Goal: Transaction & Acquisition: Purchase product/service

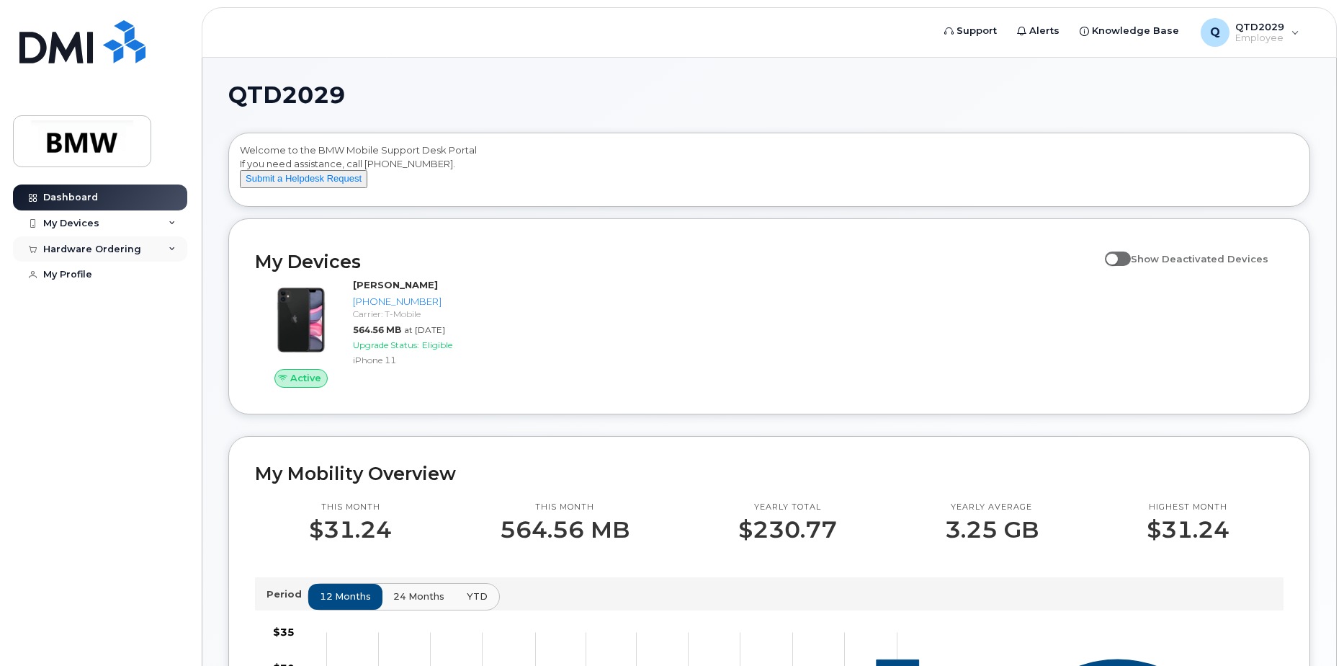
click at [135, 251] on div "Hardware Ordering" at bounding box center [92, 250] width 98 height 12
click at [167, 228] on div "My Devices" at bounding box center [100, 223] width 174 height 26
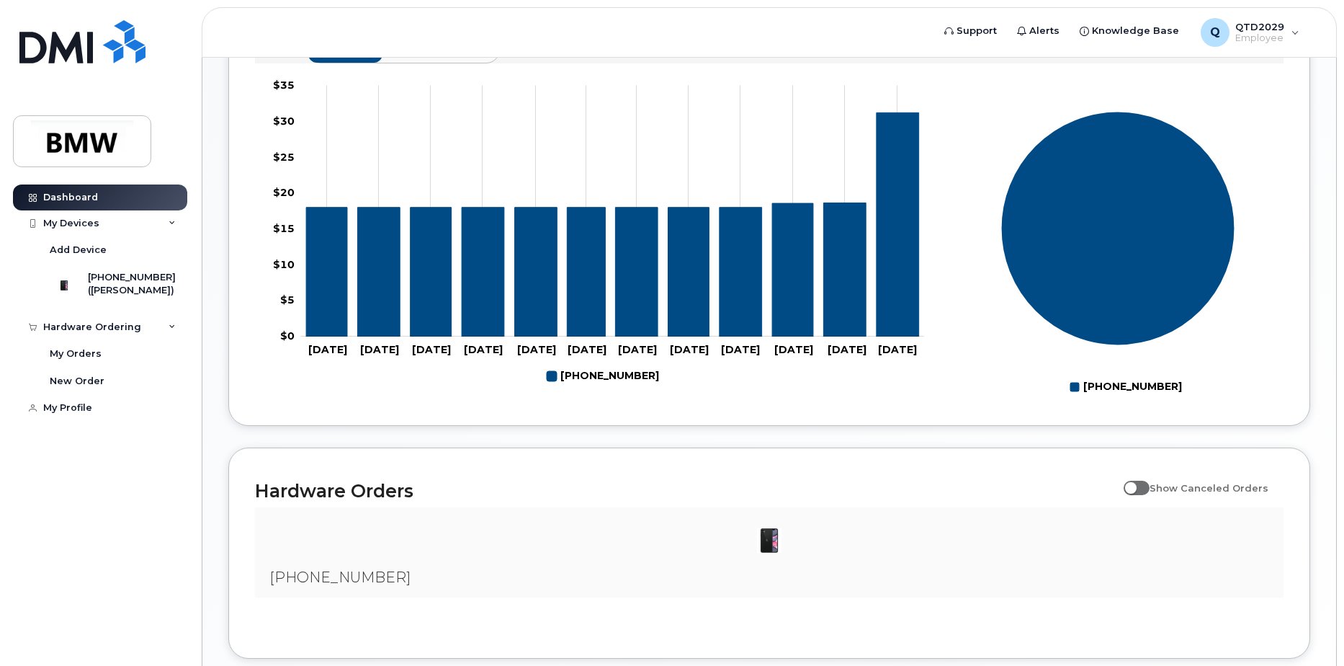
scroll to position [406, 0]
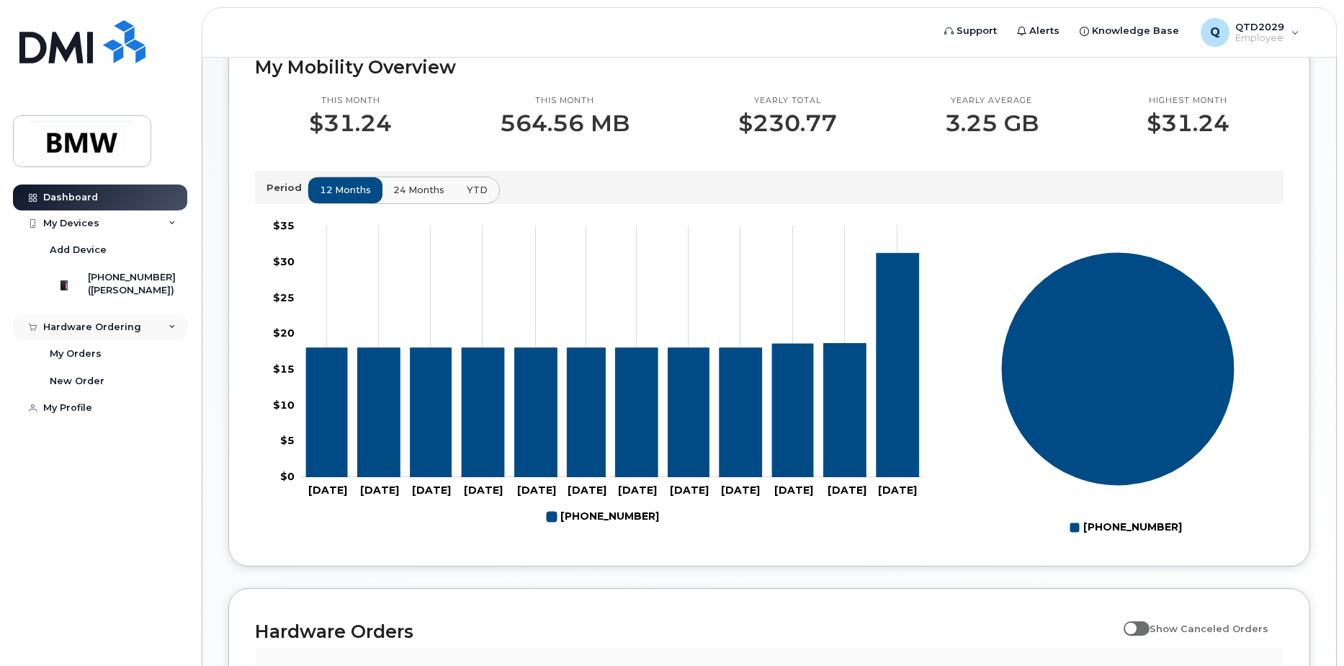
click at [148, 338] on div "Hardware Ordering" at bounding box center [100, 327] width 174 height 26
click at [153, 339] on div "Hardware Ordering" at bounding box center [100, 327] width 174 height 26
click at [91, 388] on div "New Order" at bounding box center [77, 381] width 55 height 13
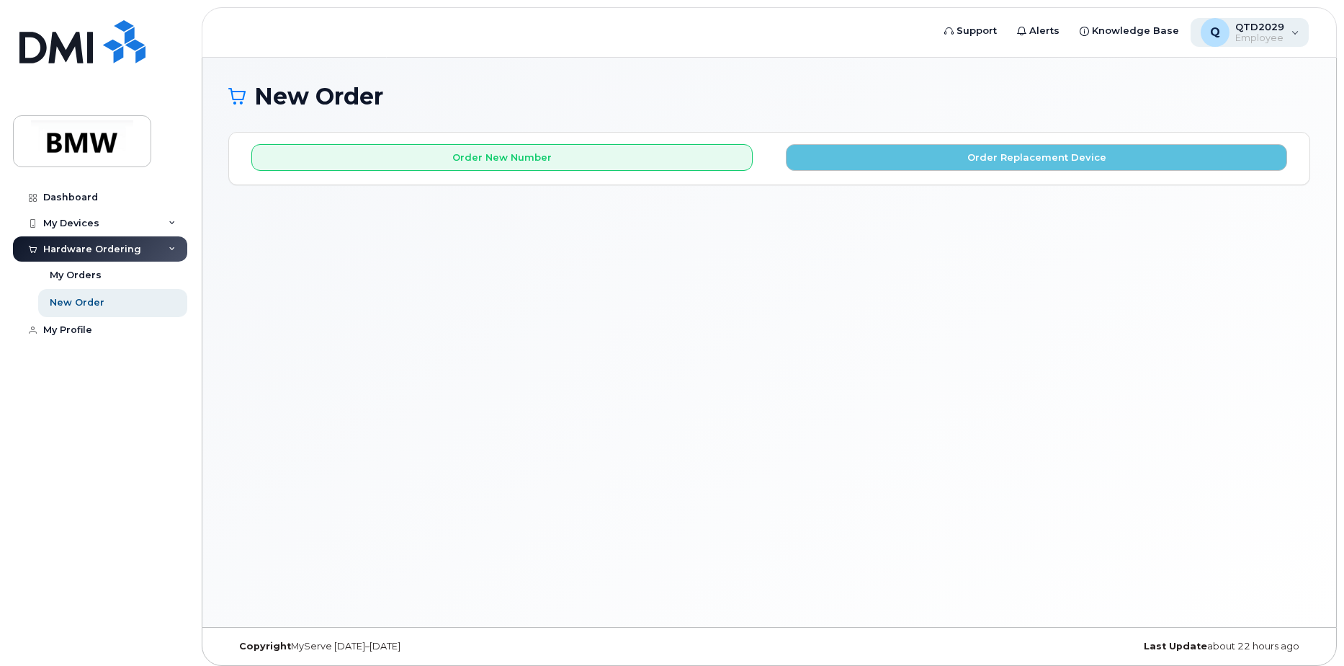
click at [1282, 38] on span "Employee" at bounding box center [1260, 38] width 49 height 12
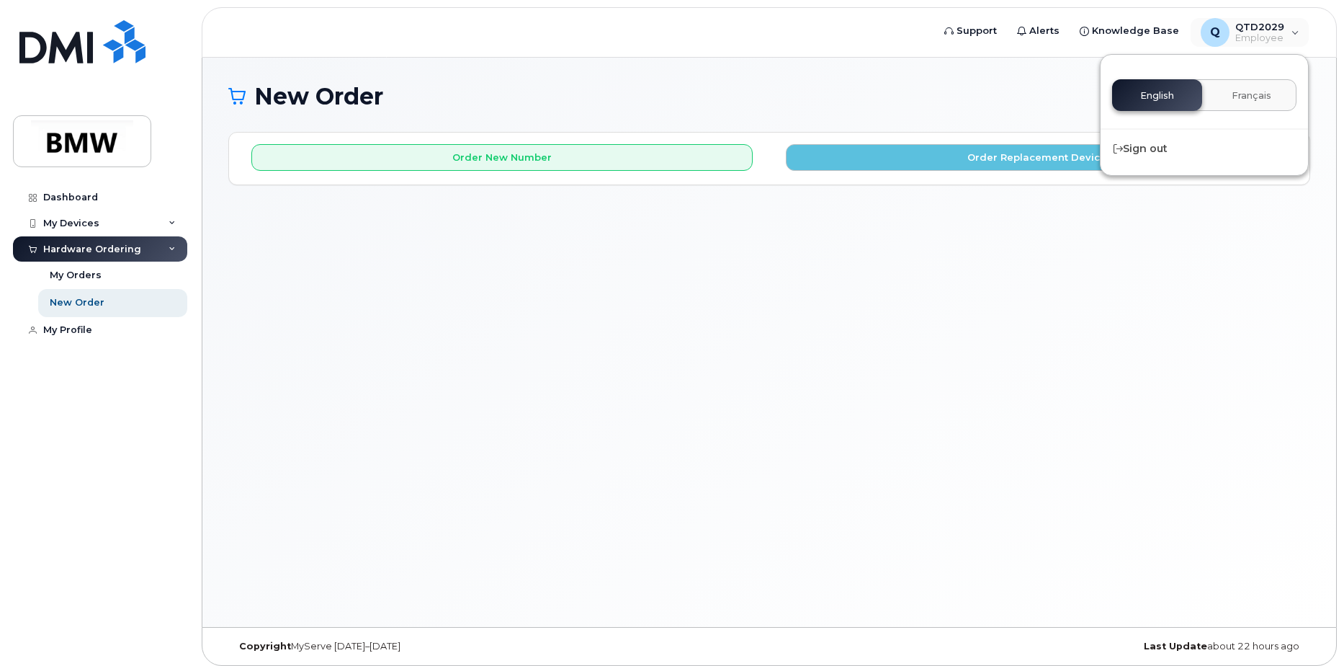
click at [970, 76] on div "New Order × Share This Order If you want to allow others to create or edit orde…" at bounding box center [769, 342] width 1134 height 569
